Goal: Task Accomplishment & Management: Use online tool/utility

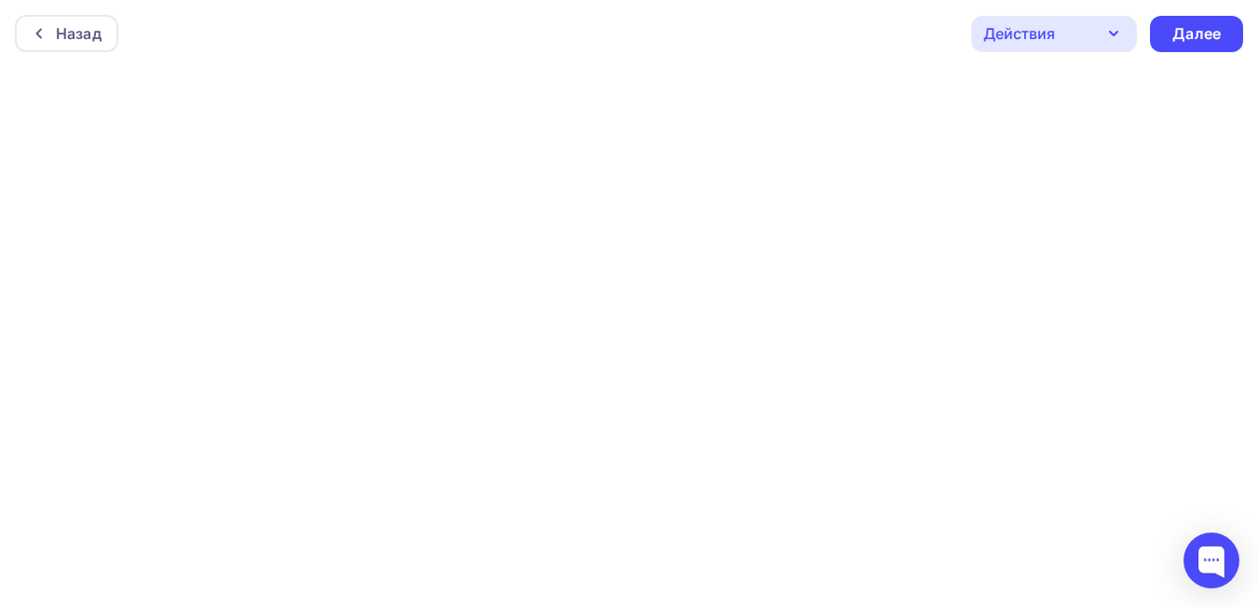
scroll to position [5, 0]
click at [1110, 34] on icon "button" at bounding box center [1114, 29] width 22 height 22
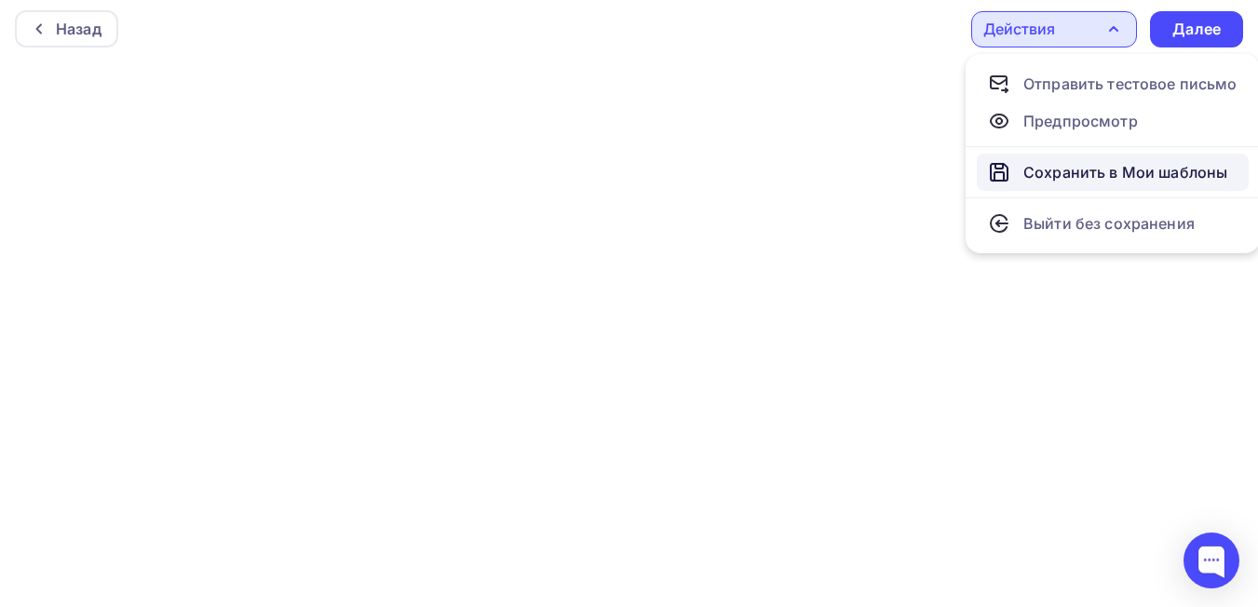
click at [1053, 168] on div "Сохранить в Мои шаблоны" at bounding box center [1126, 172] width 204 height 22
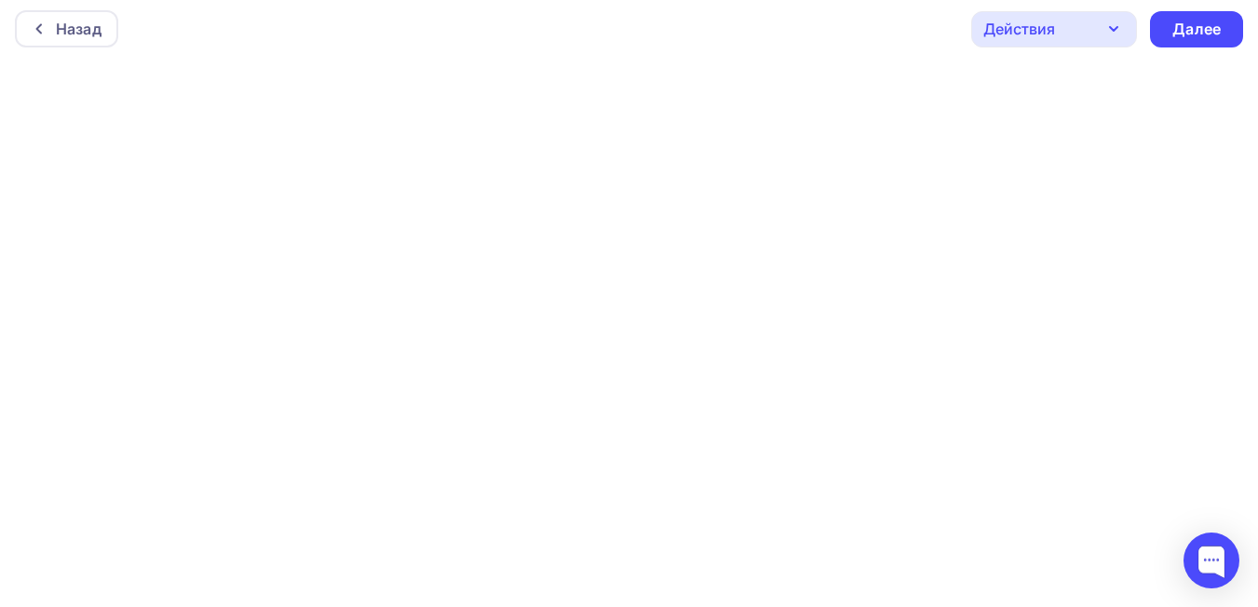
click at [746, 38] on div "Назад Действия Отправить тестовое письмо Предпросмотр Сохранить в Мои шаблоны В…" at bounding box center [629, 28] width 1258 height 67
click at [59, 35] on div "Назад" at bounding box center [79, 33] width 46 height 22
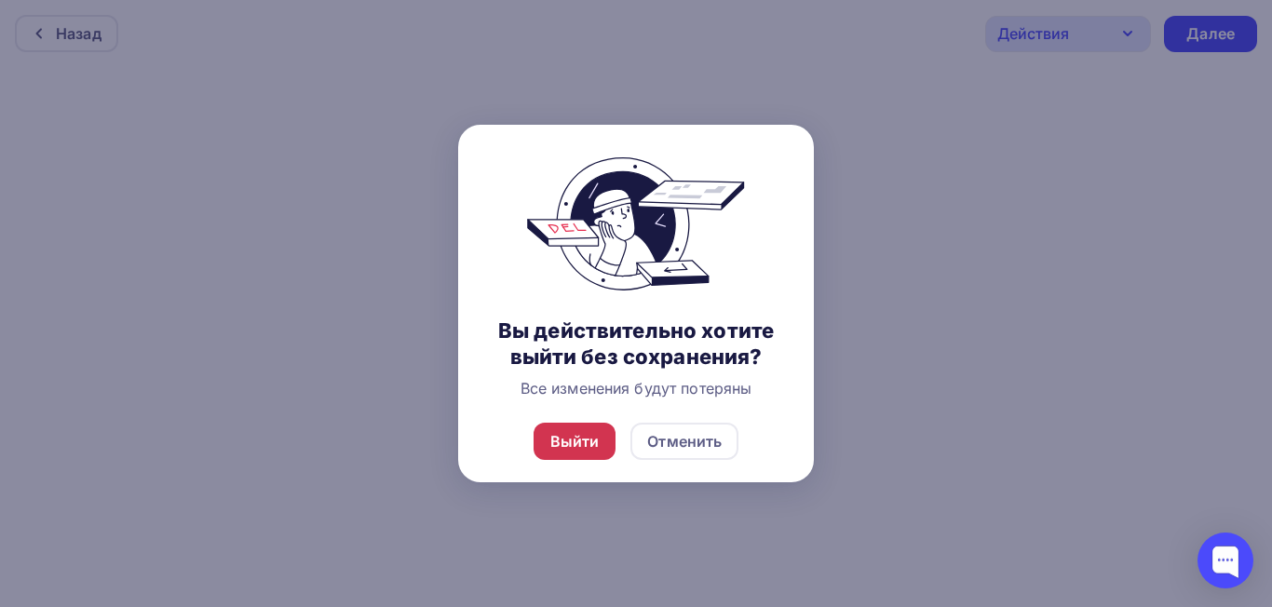
click at [578, 441] on div "Выйти" at bounding box center [574, 441] width 49 height 22
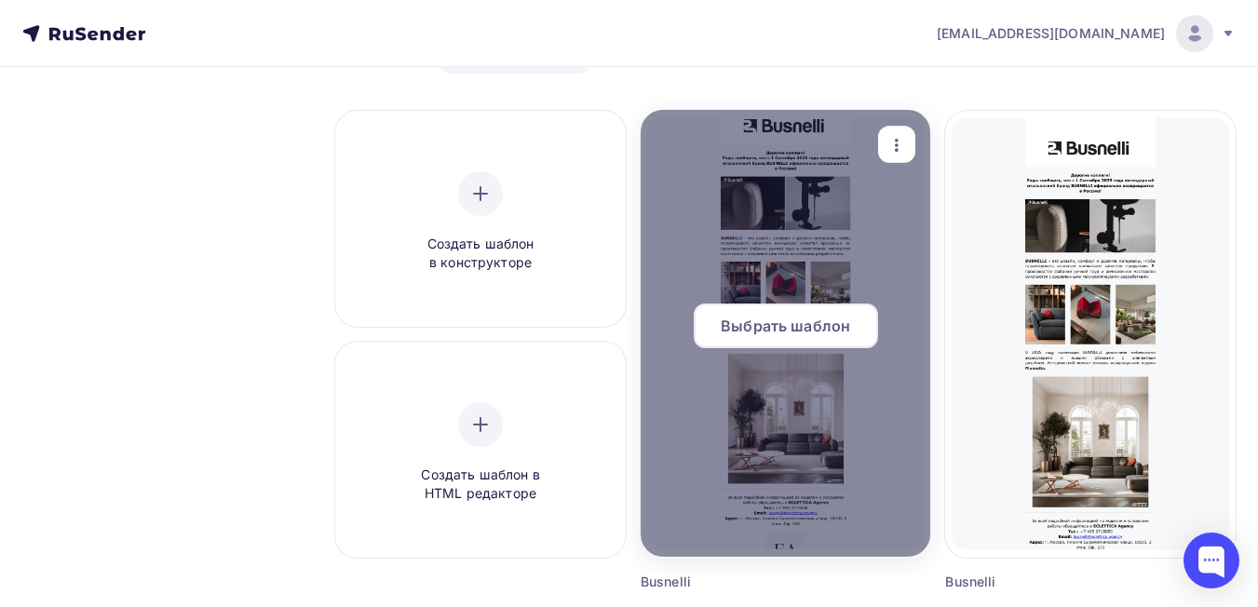
scroll to position [186, 0]
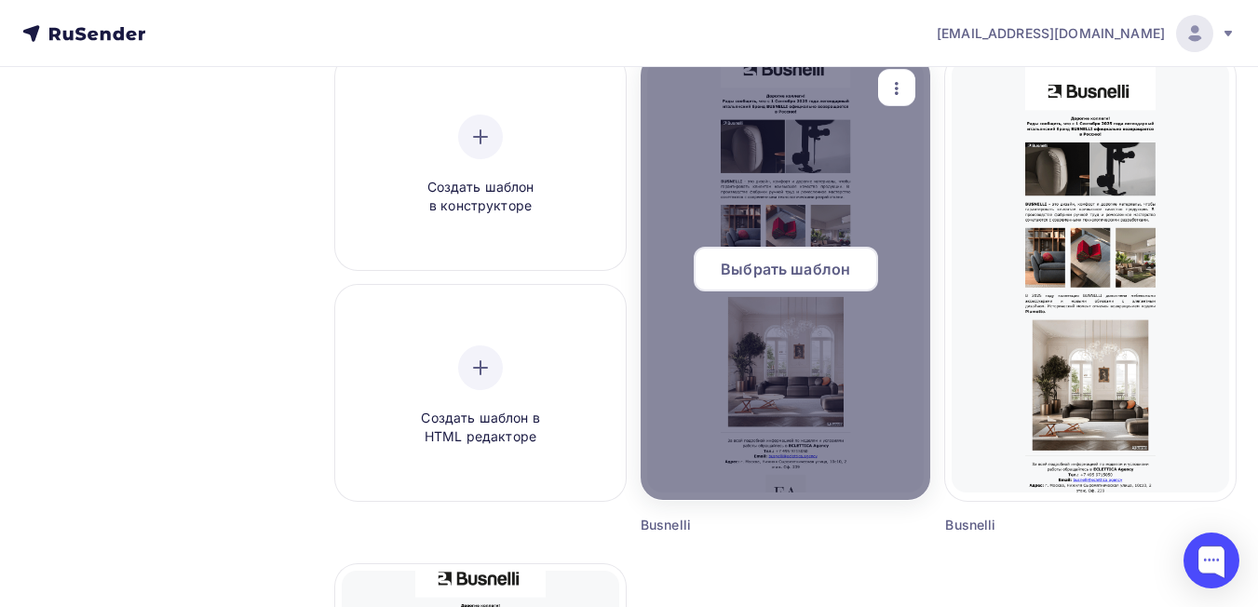
click at [774, 256] on div "Выбрать шаблон" at bounding box center [786, 269] width 184 height 45
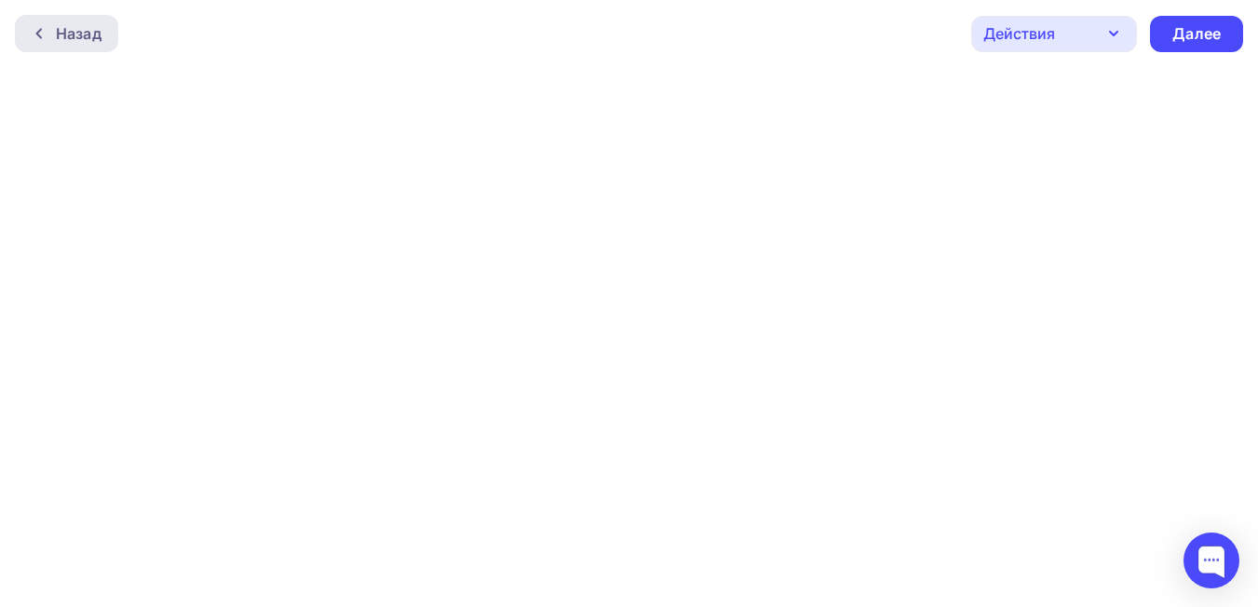
click at [87, 44] on div "Назад" at bounding box center [79, 33] width 46 height 22
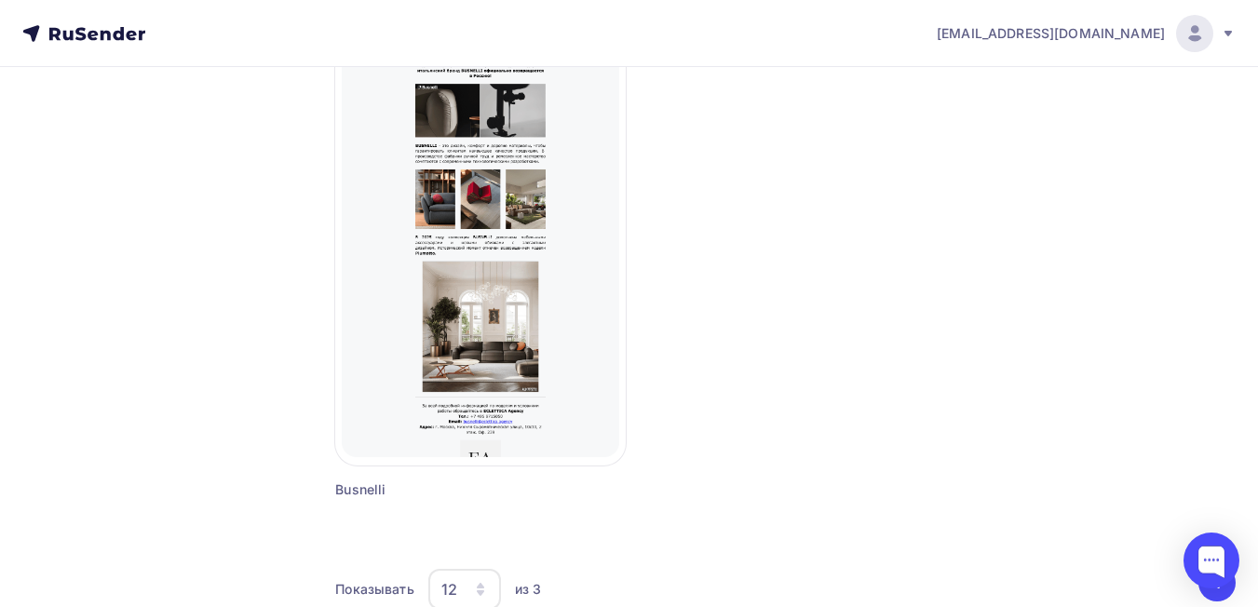
scroll to position [793, 0]
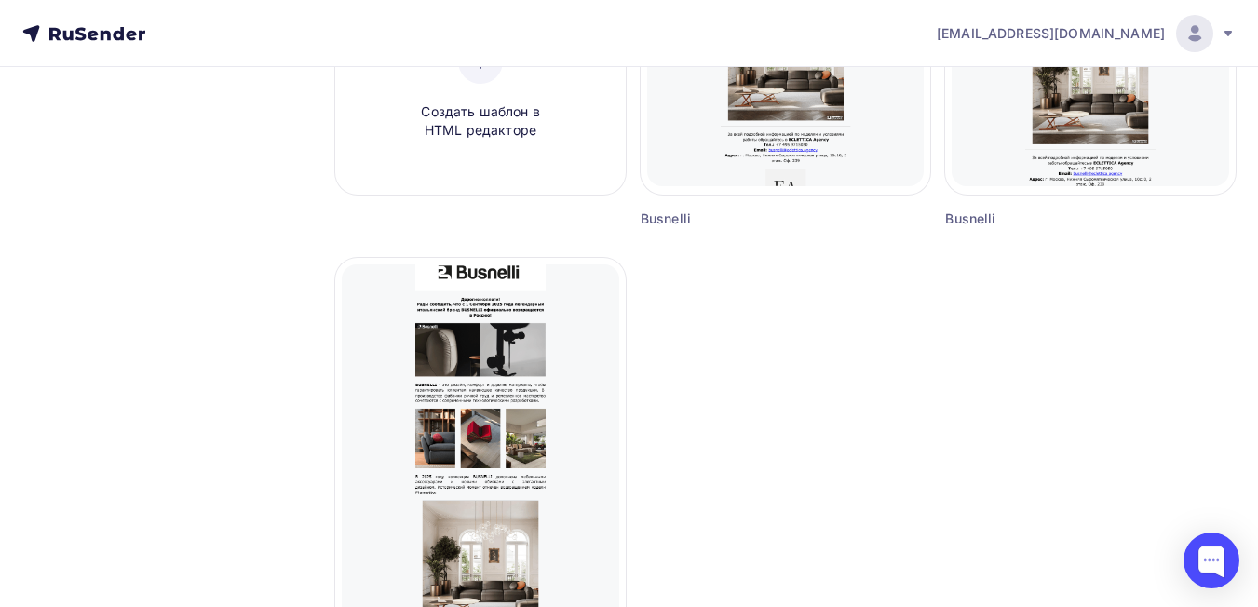
scroll to position [488, 0]
